Goal: Task Accomplishment & Management: Manage account settings

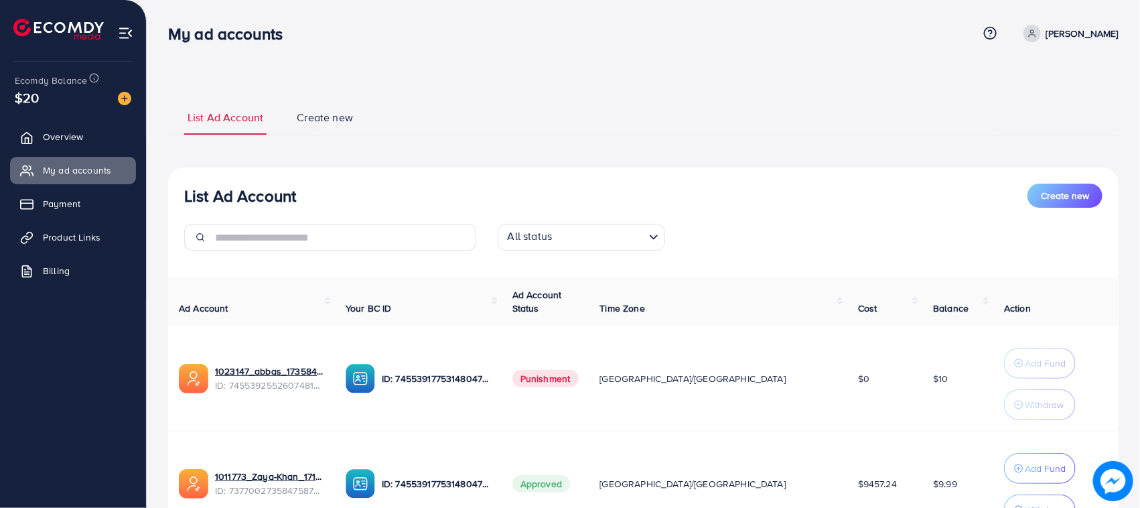
drag, startPoint x: 173, startPoint y: 62, endPoint x: 642, endPoint y: 188, distance: 485.5
click at [642, 188] on div "List Ad Account Create new" at bounding box center [643, 196] width 919 height 24
click at [297, 113] on span "Create new" at bounding box center [325, 117] width 56 height 15
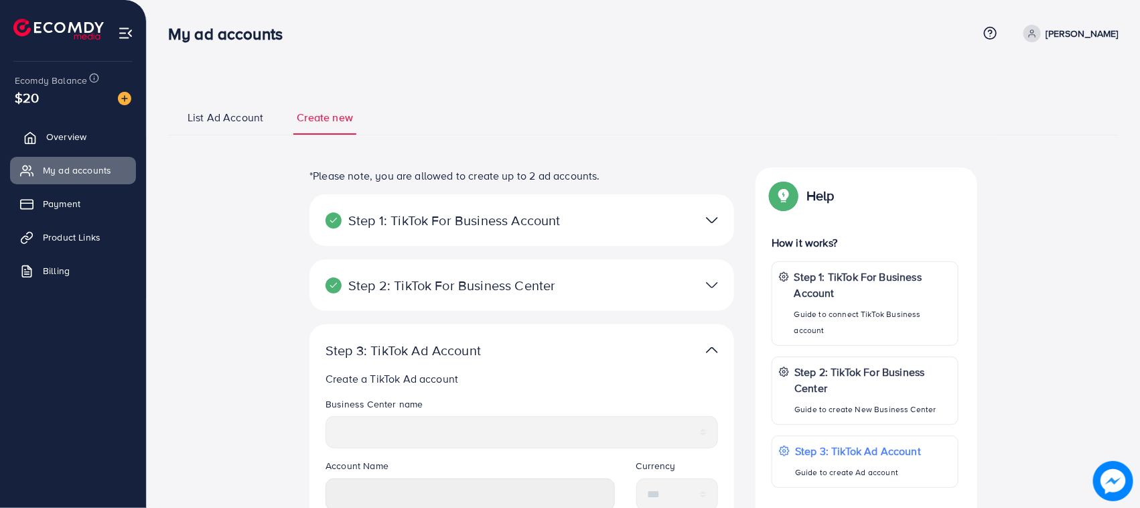
click at [84, 128] on link "Overview" at bounding box center [73, 136] width 126 height 27
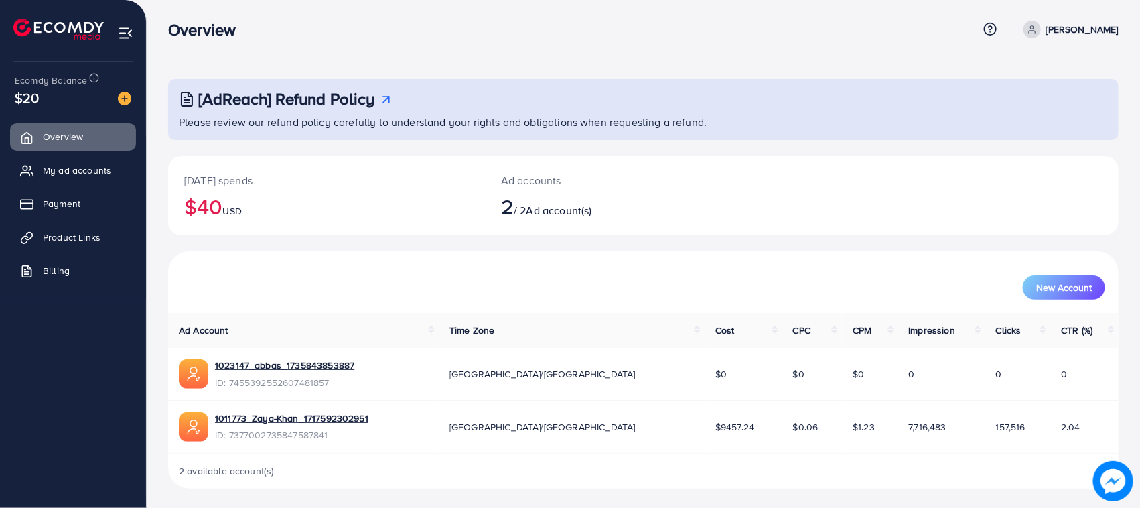
scroll to position [5, 0]
drag, startPoint x: 166, startPoint y: 75, endPoint x: 721, endPoint y: 159, distance: 561.9
click at [721, 159] on div "Ad accounts 2 / 2 Ad account(s)" at bounding box center [604, 194] width 238 height 79
click at [525, 413] on td "[GEOGRAPHIC_DATA]/[GEOGRAPHIC_DATA]" at bounding box center [572, 425] width 266 height 53
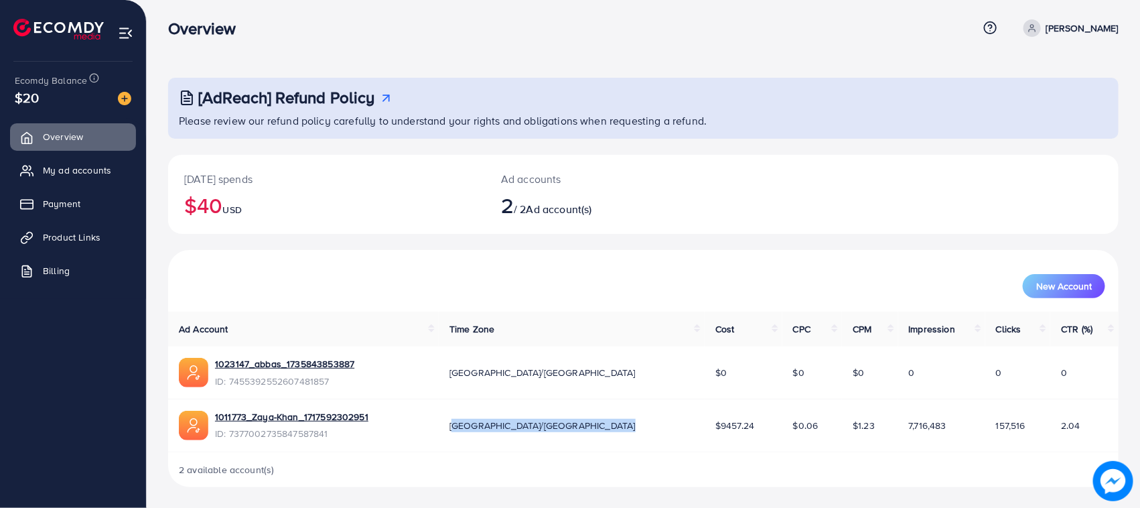
click at [525, 413] on td "[GEOGRAPHIC_DATA]/[GEOGRAPHIC_DATA]" at bounding box center [572, 425] width 266 height 53
click at [705, 437] on td "$9457.24" at bounding box center [744, 425] width 78 height 53
